Goal: Task Accomplishment & Management: Complete application form

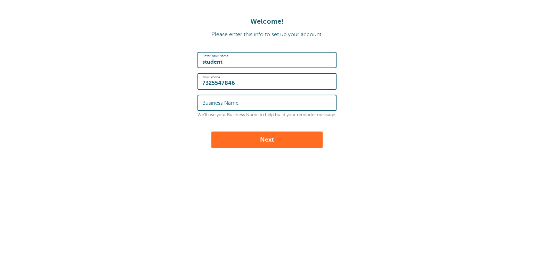
click at [255, 59] on input "student" at bounding box center [266, 60] width 129 height 15
type input "Mala"
type input "Tution center"
click at [242, 136] on button "Next" at bounding box center [267, 140] width 111 height 17
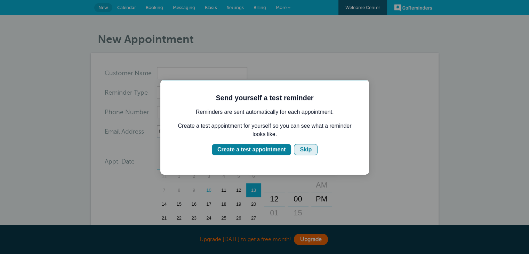
click at [304, 149] on div "Skip" at bounding box center [306, 149] width 12 height 8
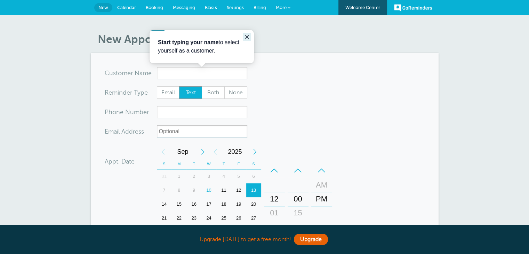
click at [246, 36] on icon "Close guide" at bounding box center [246, 36] width 3 height 3
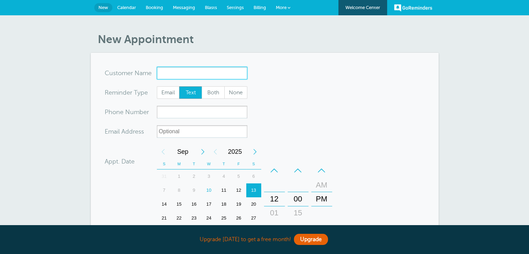
click at [203, 75] on input "x-no-autofill" at bounding box center [202, 73] width 90 height 13
type input "test self"
click at [210, 94] on span "Both" at bounding box center [213, 93] width 22 height 12
click at [202, 86] on input "Both" at bounding box center [201, 86] width 0 height 0
radio input "true"
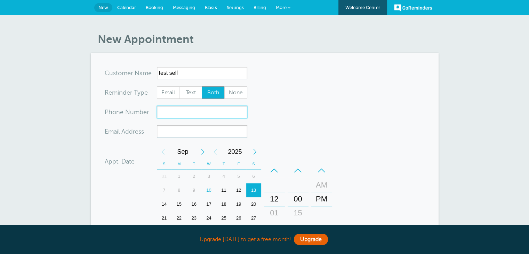
click at [180, 112] on input "xxx-no-autofill" at bounding box center [202, 112] width 90 height 13
type input "7325547846"
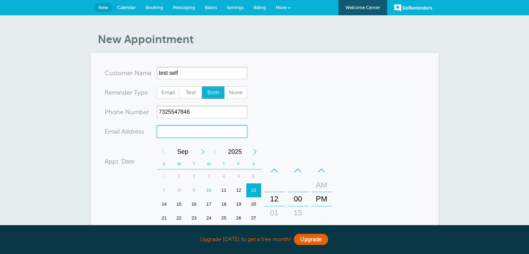
click at [181, 137] on input "xx-no-autofill" at bounding box center [202, 131] width 90 height 13
paste input "[EMAIL_ADDRESS][DOMAIN_NAME]"
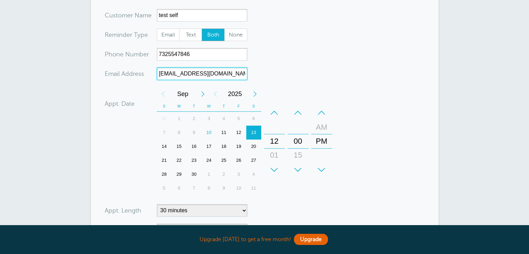
scroll to position [58, 0]
click at [209, 132] on div "10" at bounding box center [208, 132] width 15 height 14
click at [275, 170] on div "+" at bounding box center [274, 169] width 21 height 14
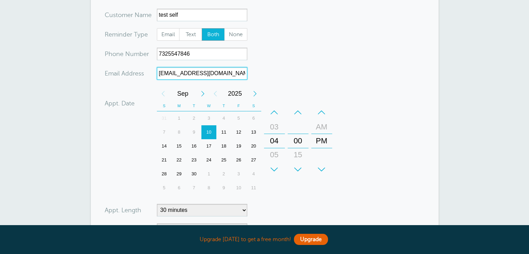
click at [275, 170] on div "+" at bounding box center [274, 169] width 21 height 14
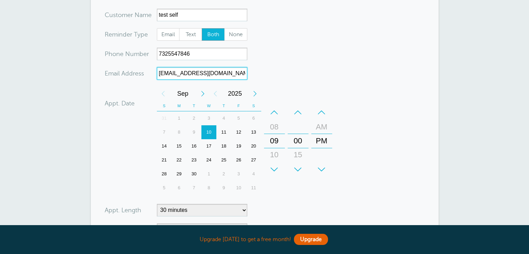
click at [275, 170] on div "+" at bounding box center [274, 169] width 21 height 14
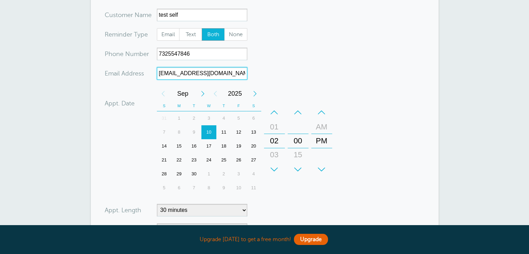
click at [275, 170] on div "+" at bounding box center [274, 169] width 21 height 14
click at [296, 167] on div "+" at bounding box center [298, 169] width 21 height 14
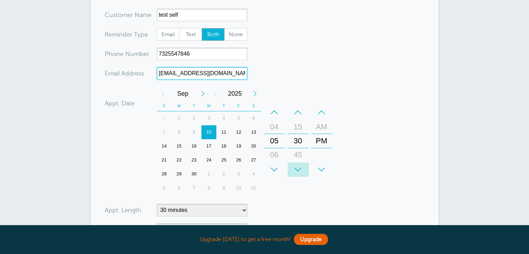
click at [296, 167] on div "+" at bounding box center [298, 169] width 21 height 14
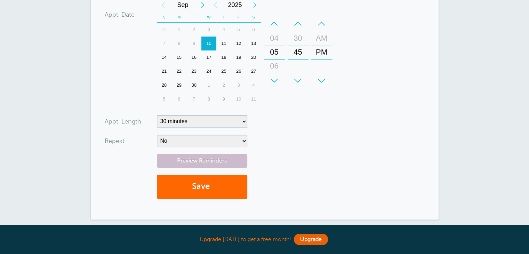
scroll to position [147, 0]
type input "[EMAIL_ADDRESS][DOMAIN_NAME]"
click at [179, 142] on select "No Daily Weekly Every 2 weeks Every 3 weeks Every 4 weeks Monthly Every 5 weeks…" at bounding box center [202, 140] width 90 height 13
click at [157, 134] on select "No Daily Weekly Every 2 weeks Every 3 weeks Every 4 weeks Monthly Every 5 weeks…" at bounding box center [202, 140] width 90 height 13
click at [210, 183] on button "Save" at bounding box center [202, 186] width 90 height 24
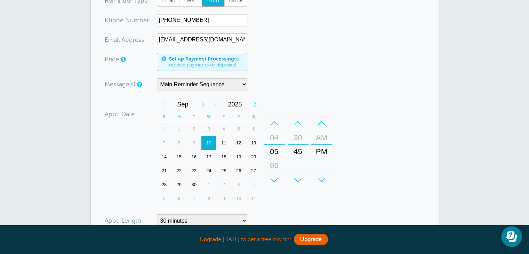
scroll to position [117, 0]
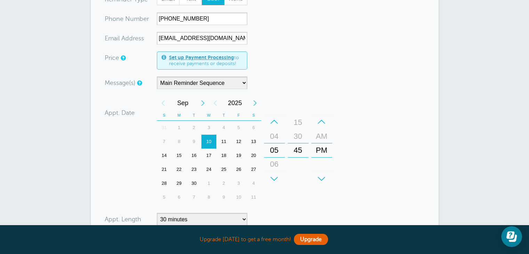
click at [299, 151] on div "45" at bounding box center [298, 150] width 17 height 14
click at [299, 150] on div "45" at bounding box center [298, 150] width 17 height 14
click at [275, 178] on div "+" at bounding box center [274, 179] width 21 height 14
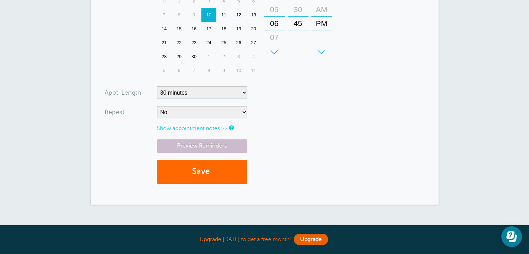
scroll to position [245, 0]
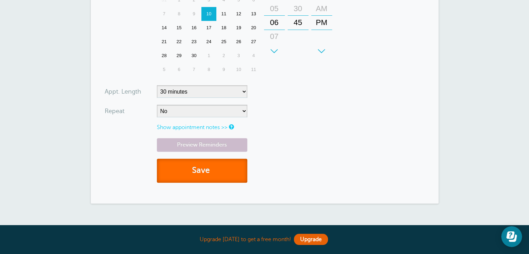
click at [205, 169] on button "Save" at bounding box center [202, 171] width 90 height 24
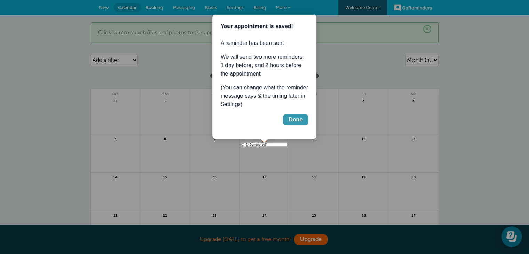
click at [297, 120] on div "Done" at bounding box center [296, 120] width 14 height 8
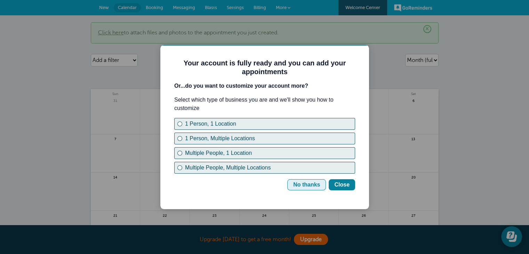
click at [308, 183] on div "No thanks" at bounding box center [306, 185] width 27 height 8
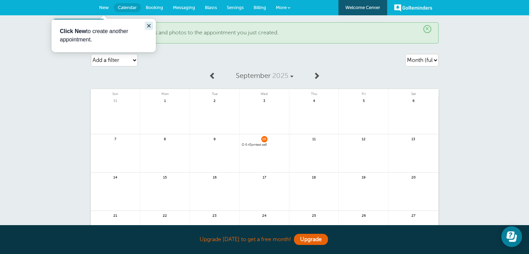
click at [149, 25] on icon "Close guide" at bounding box center [149, 26] width 6 height 6
